Goal: Task Accomplishment & Management: Manage account settings

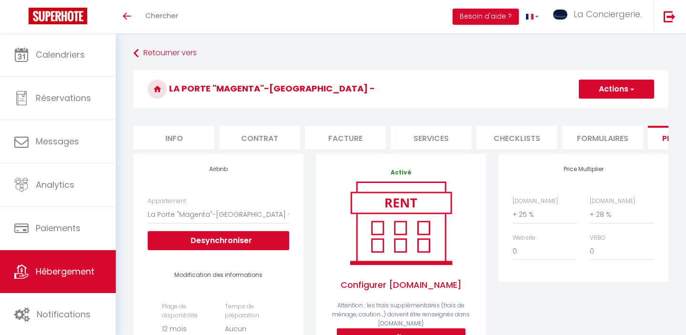
select select "18926-1506371780932939088"
select select "365"
select select
select select "EUR"
select select
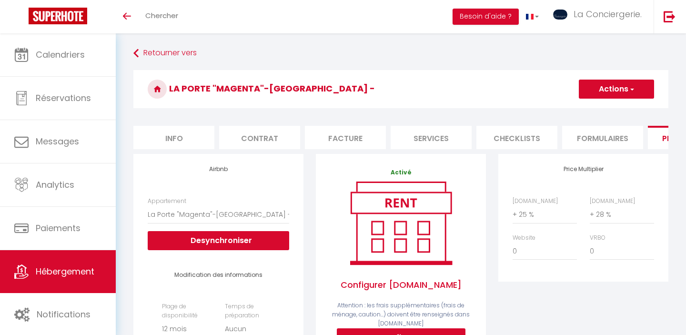
select select "+ 25 %"
select select "+ 28 %"
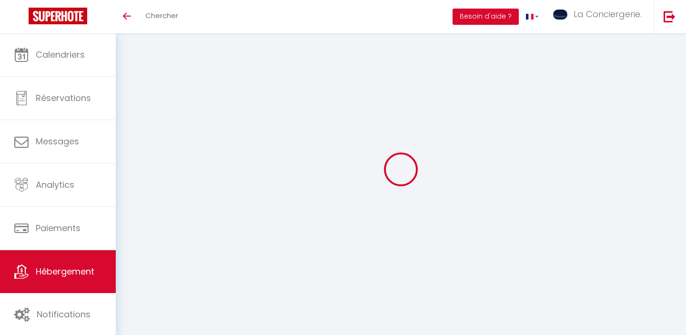
select select "365"
select select
select select "EUR"
select select
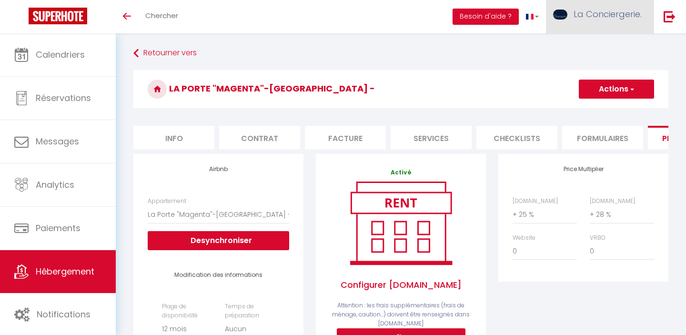
click at [610, 22] on link "La Conciergerie." at bounding box center [600, 16] width 108 height 33
click at [606, 50] on link "Paramètres" at bounding box center [615, 48] width 71 height 16
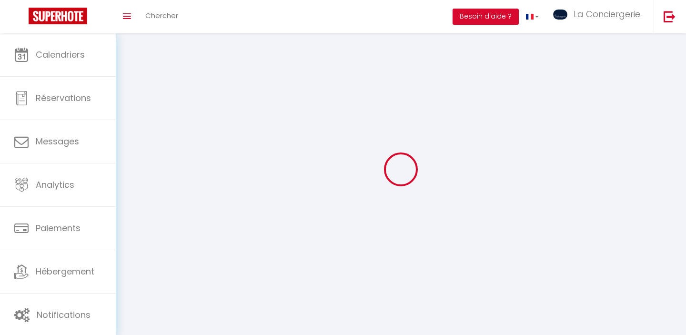
type input "La Conciergerie."
type input "Vincent & Coco"
type input "0684007857"
type input "[STREET_ADDRESS]"
type input "86360"
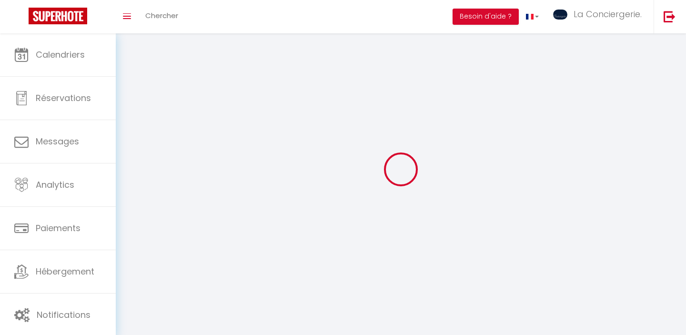
type input "Montamisé"
select select "28"
type input "Ou5gc1ivKA36HHPQDmlm6U6Ne"
type input "8sKlTPuqhU3GCxJjPl8pX1s5R"
type input "[URL][DOMAIN_NAME]"
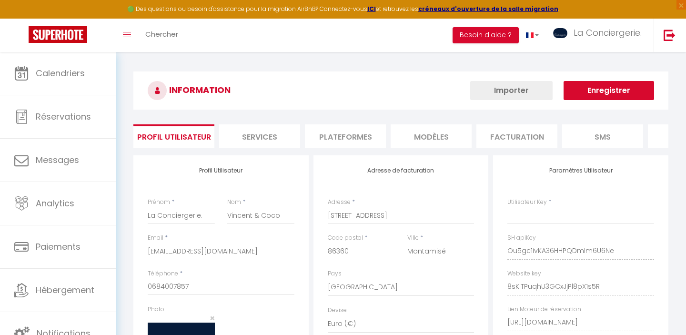
type input "Ou5gc1ivKA36HHPQDmlm6U6Ne"
type input "8sKlTPuqhU3GCxJjPl8pX1s5R"
type input "[URL][DOMAIN_NAME]"
select select "fr"
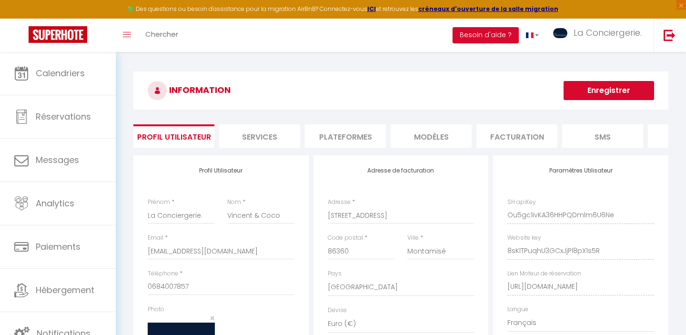
click at [357, 141] on li "Plateformes" at bounding box center [345, 135] width 81 height 23
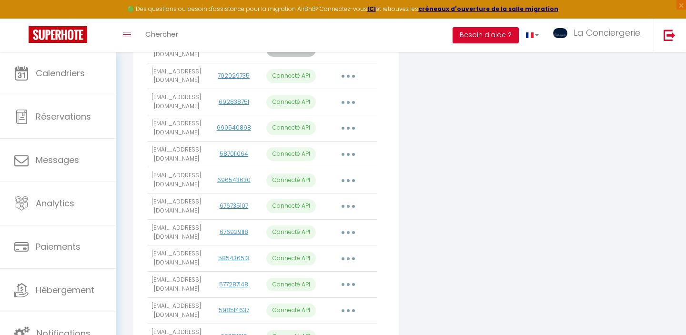
scroll to position [717, 0]
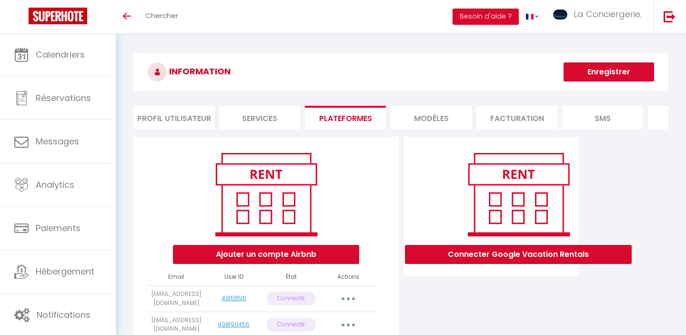
click at [282, 254] on button "Ajouter un compte Airbnb" at bounding box center [266, 254] width 186 height 19
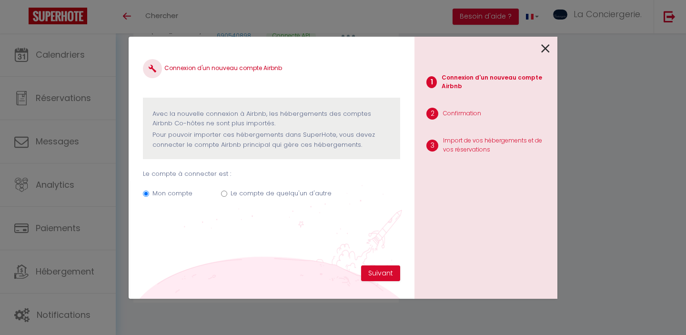
click at [315, 191] on label "Le compte de quelqu'un d'autre" at bounding box center [281, 194] width 101 height 10
click at [227, 191] on input "Le compte de quelqu'un d'autre" at bounding box center [224, 194] width 6 height 6
radio input "true"
radio input "false"
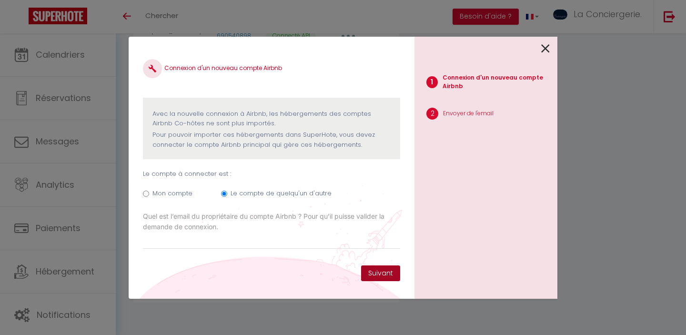
click at [379, 278] on button "Suivant" at bounding box center [380, 273] width 39 height 16
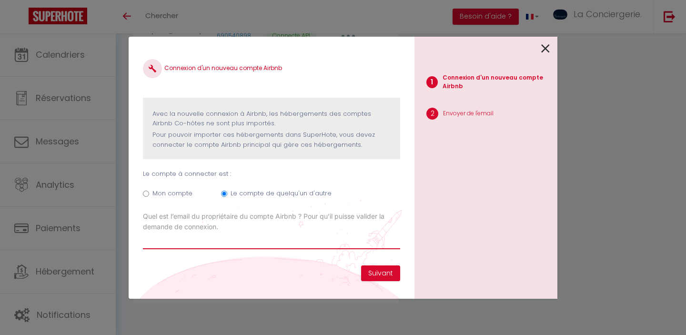
click at [263, 242] on input "Email connexion Airbnb" at bounding box center [271, 240] width 257 height 17
click at [195, 243] on input "florian.puygreneier@gmail.com" at bounding box center [271, 240] width 257 height 17
type input "[PERSON_NAME][EMAIL_ADDRESS][DOMAIN_NAME]"
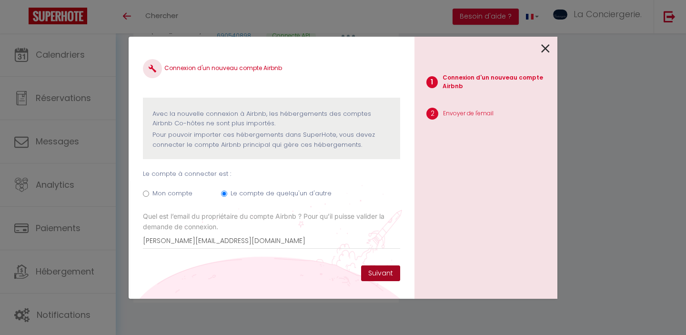
click at [387, 270] on button "Suivant" at bounding box center [380, 273] width 39 height 16
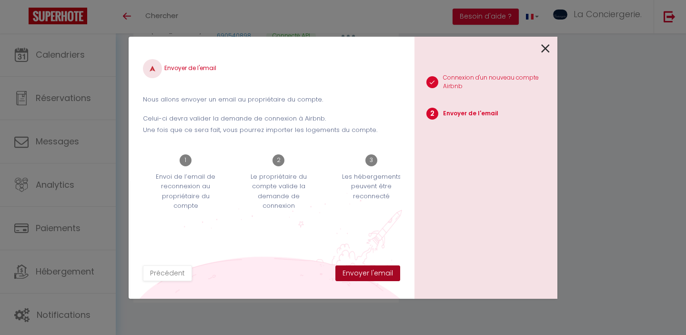
click at [387, 270] on button "Envoyer l'email" at bounding box center [367, 273] width 65 height 16
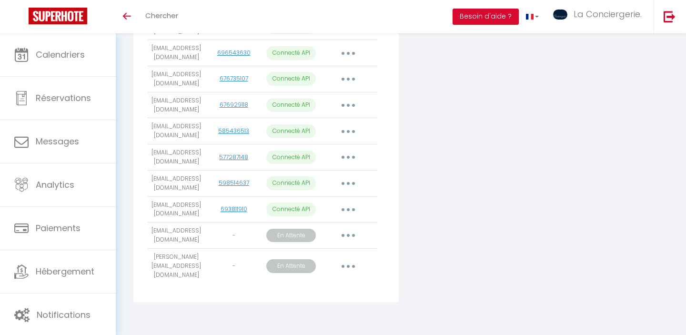
scroll to position [724, 0]
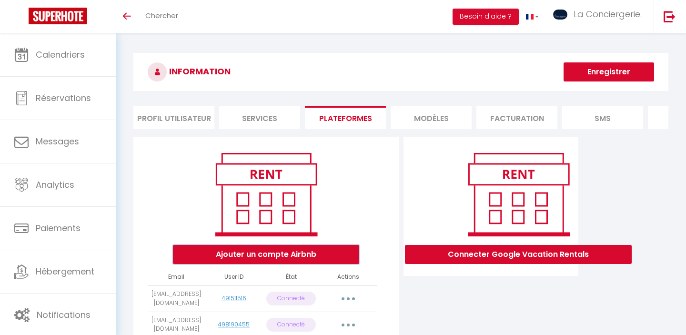
click at [286, 252] on button "Ajouter un compte Airbnb" at bounding box center [266, 254] width 186 height 19
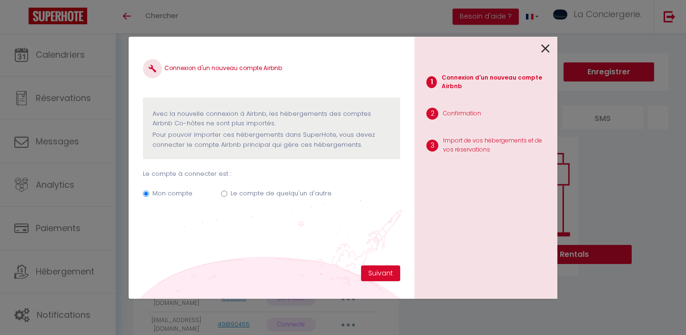
click at [282, 193] on label "Le compte de quelqu'un d'autre" at bounding box center [281, 194] width 101 height 10
click at [227, 193] on input "Le compte de quelqu'un d'autre" at bounding box center [224, 194] width 6 height 6
radio input "true"
radio input "false"
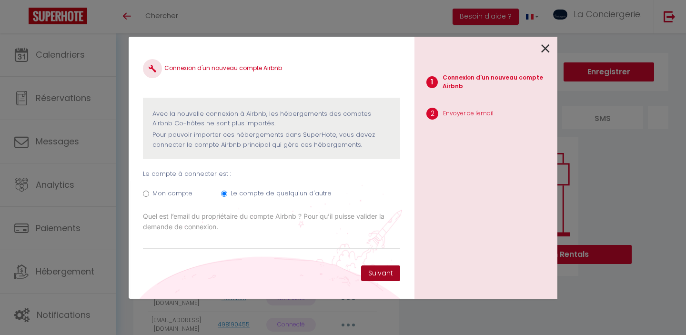
click at [384, 279] on button "Suivant" at bounding box center [380, 273] width 39 height 16
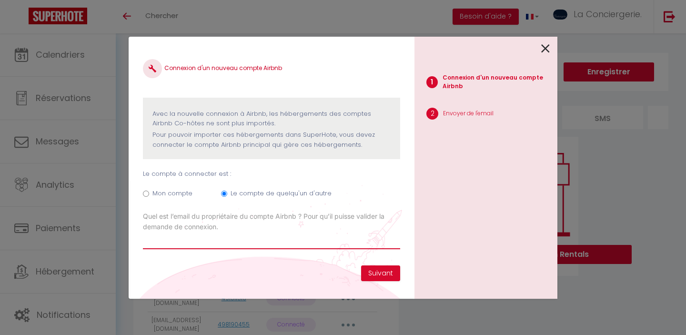
click at [262, 238] on input "Email connexion Airbnb" at bounding box center [271, 240] width 257 height 17
paste input "[PERSON_NAME][EMAIL_ADDRESS][PERSON_NAME][DOMAIN_NAME]"
type input "[PERSON_NAME][EMAIL_ADDRESS][PERSON_NAME][DOMAIN_NAME]"
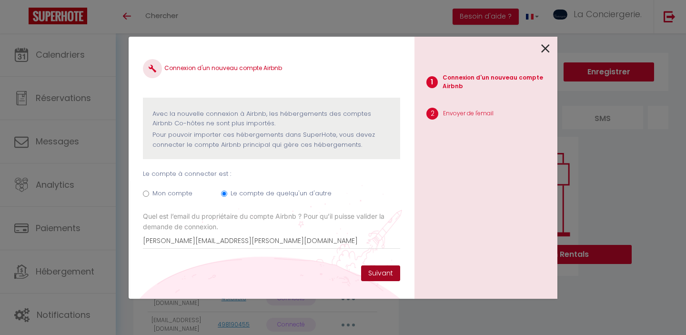
click at [382, 271] on button "Suivant" at bounding box center [380, 273] width 39 height 16
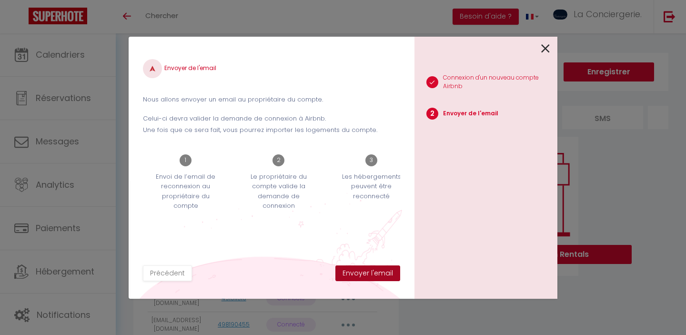
click at [382, 271] on button "Envoyer l'email" at bounding box center [367, 273] width 65 height 16
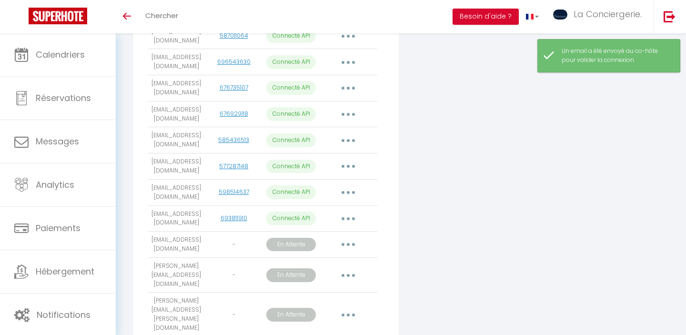
scroll to position [750, 0]
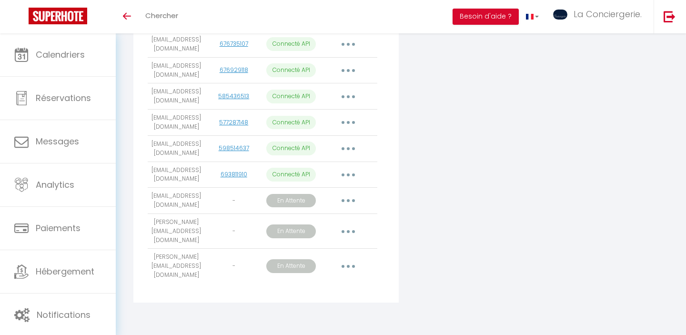
scroll to position [750, 0]
click at [350, 239] on button "button" at bounding box center [348, 230] width 27 height 15
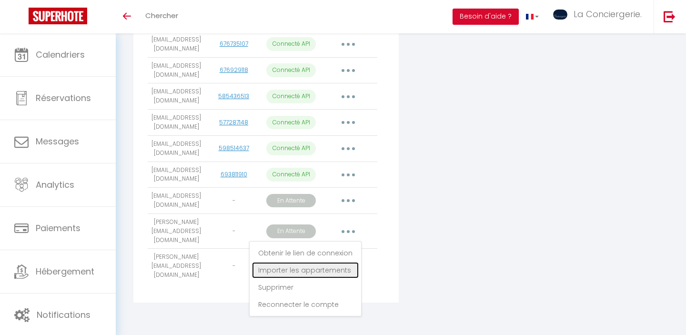
click at [324, 278] on link "Importer les appartements" at bounding box center [305, 270] width 107 height 16
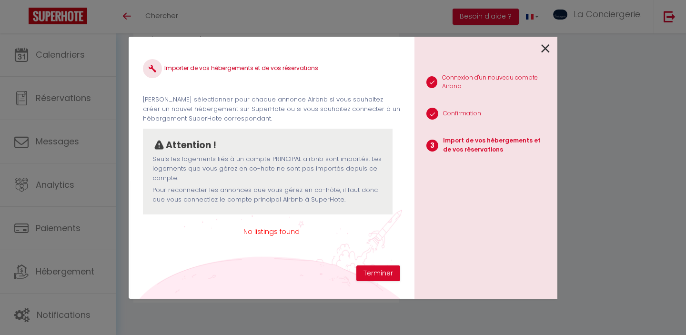
click at [544, 48] on icon at bounding box center [545, 48] width 9 height 14
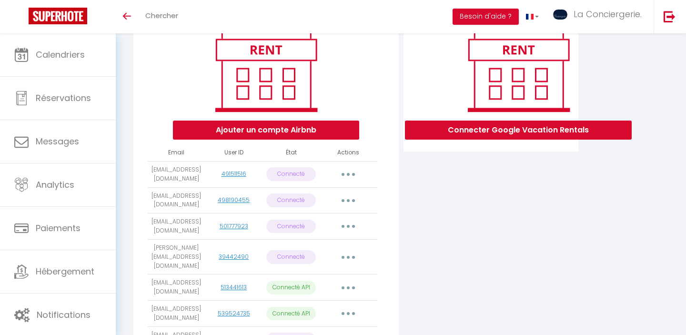
scroll to position [122, 0]
